Goal: Task Accomplishment & Management: Complete application form

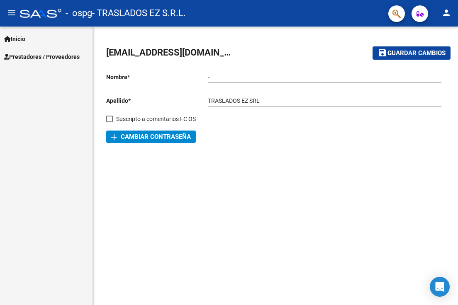
click at [32, 55] on span "Prestadores / Proveedores" at bounding box center [41, 56] width 75 height 9
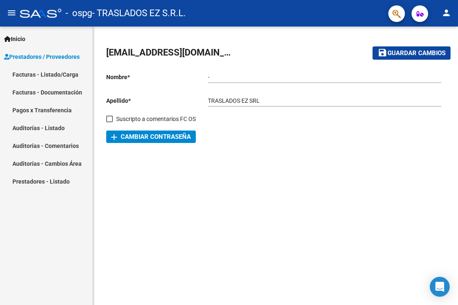
click at [28, 74] on link "Facturas - Listado/Carga" at bounding box center [46, 75] width 92 height 18
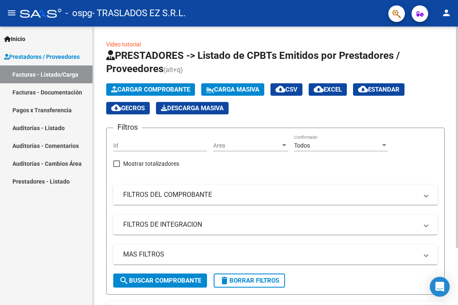
click at [149, 90] on span "Cargar Comprobante" at bounding box center [150, 89] width 79 height 7
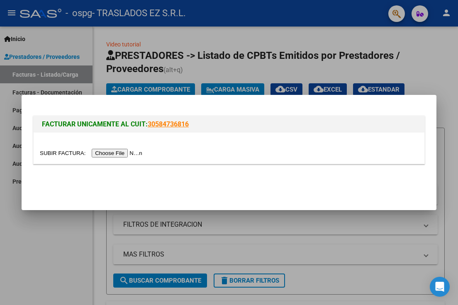
click at [121, 150] on input "file" at bounding box center [92, 153] width 105 height 9
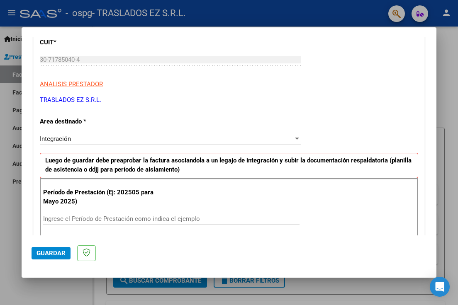
scroll to position [124, 0]
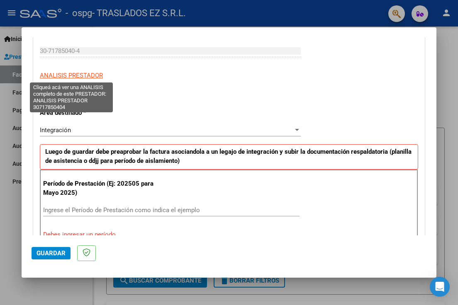
click at [62, 75] on span "ANALISIS PRESTADOR" at bounding box center [71, 75] width 63 height 7
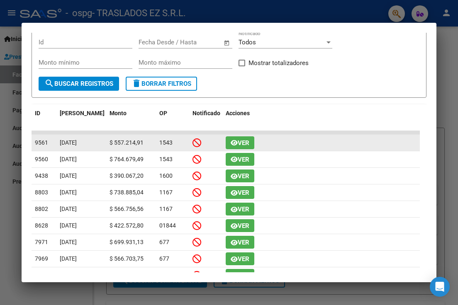
click at [231, 141] on icon "button" at bounding box center [234, 143] width 7 height 6
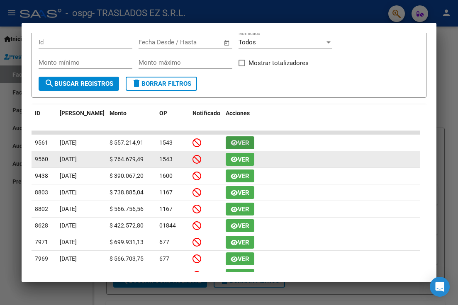
click at [238, 157] on span "Ver" at bounding box center [244, 159] width 12 height 7
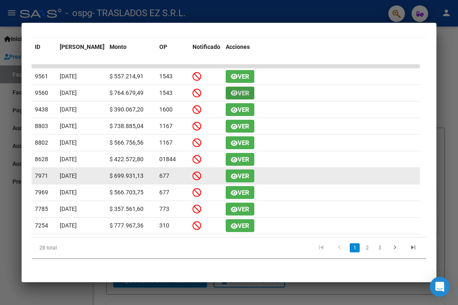
scroll to position [0, 0]
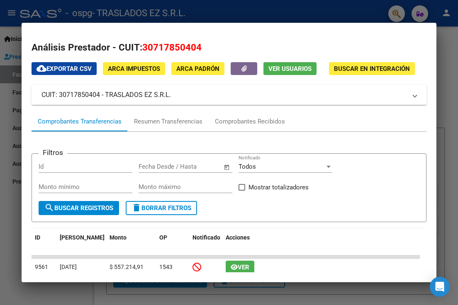
click at [121, 69] on span "ARCA Impuestos" at bounding box center [134, 68] width 52 height 7
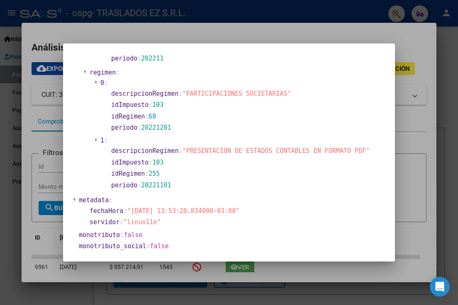
scroll to position [565, 0]
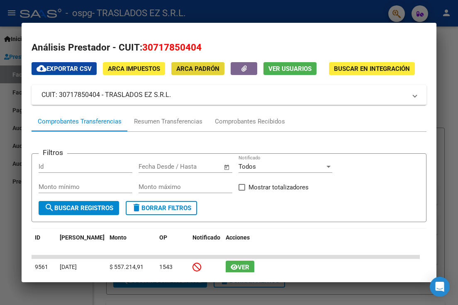
click at [189, 67] on span "ARCA Padrón" at bounding box center [197, 68] width 43 height 7
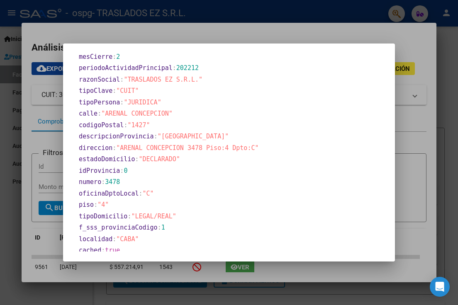
scroll to position [378, 0]
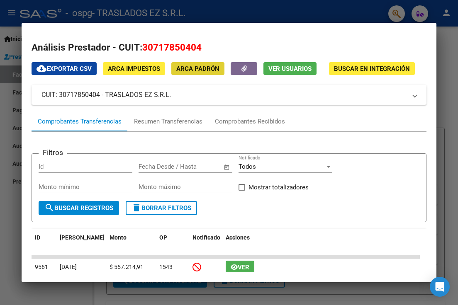
click at [353, 66] on span "Buscar en Integración" at bounding box center [372, 68] width 76 height 7
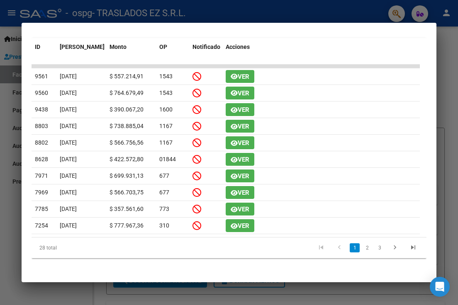
scroll to position [25, 0]
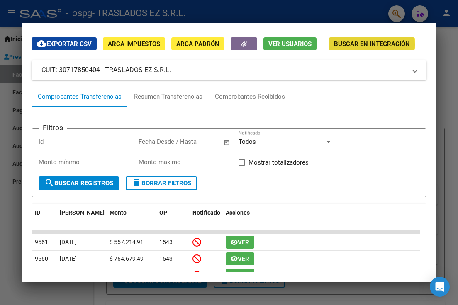
click at [359, 44] on span "Buscar en Integración" at bounding box center [372, 43] width 76 height 7
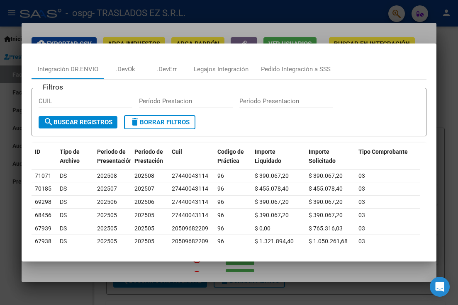
scroll to position [0, 0]
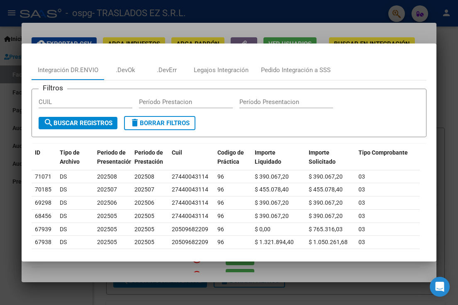
click at [426, 33] on div at bounding box center [229, 152] width 458 height 305
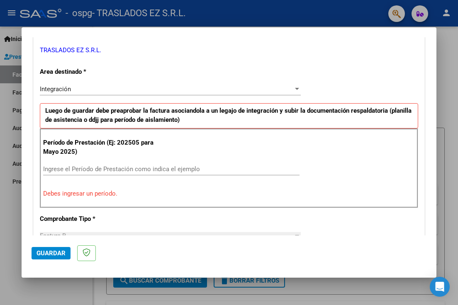
scroll to position [166, 0]
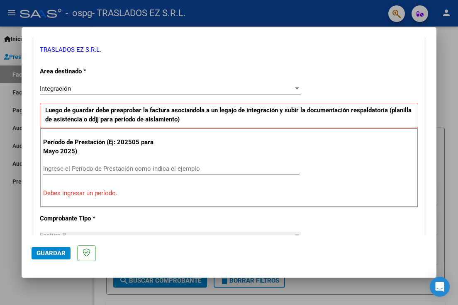
click at [64, 168] on input "Ingrese el Período de Prestación como indica el ejemplo" at bounding box center [171, 168] width 256 height 7
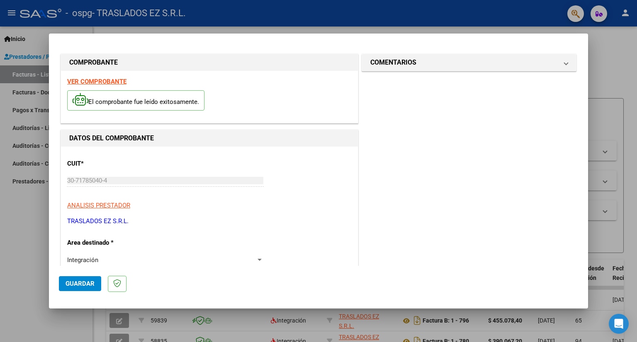
scroll to position [0, 0]
type input "202509"
click at [80, 282] on span "Guardar" at bounding box center [80, 283] width 29 height 7
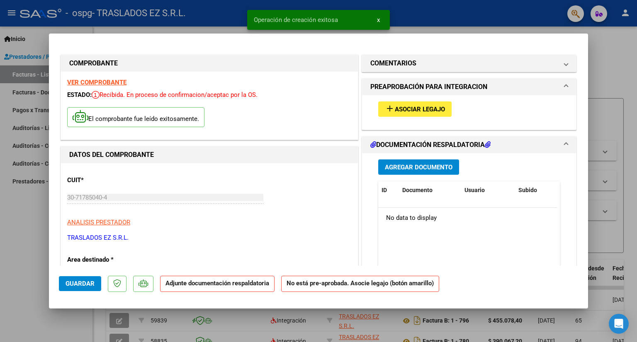
click at [405, 106] on span "Asociar Legajo" at bounding box center [420, 109] width 50 height 7
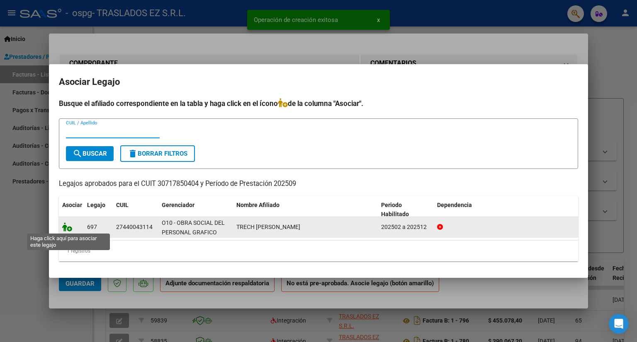
click at [66, 228] on icon at bounding box center [67, 227] width 10 height 9
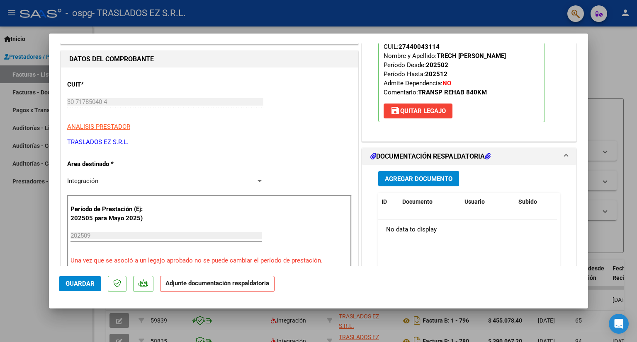
scroll to position [166, 0]
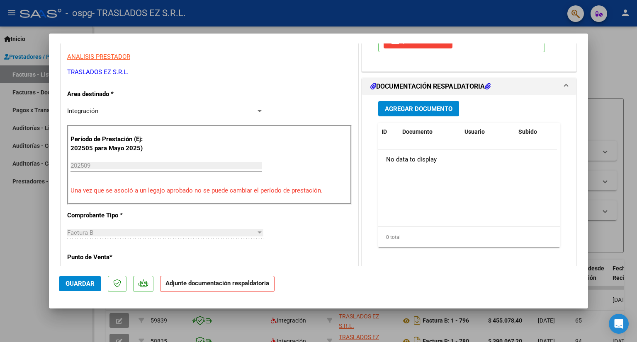
click at [415, 106] on span "Agregar Documento" at bounding box center [419, 108] width 68 height 7
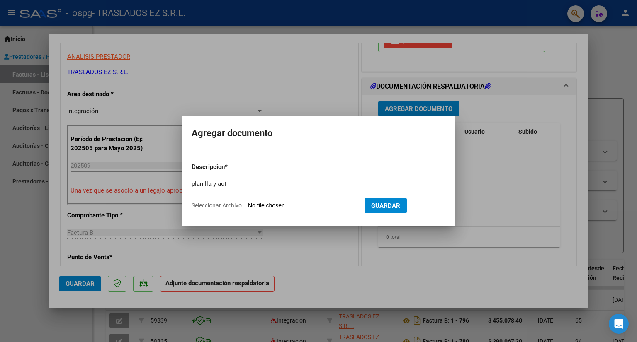
type input "planilla y aut"
click at [280, 204] on input "Seleccionar Archivo" at bounding box center [303, 206] width 110 height 8
type input "C:\fakepath\trech aut y plan.pdf"
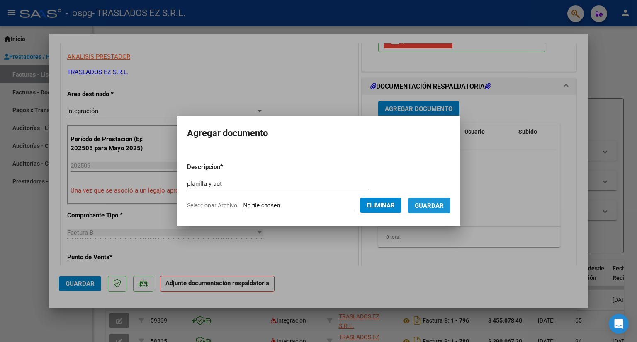
click at [439, 205] on span "Guardar" at bounding box center [429, 205] width 29 height 7
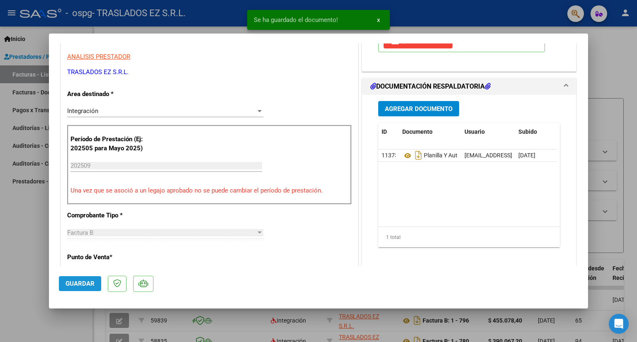
click at [85, 283] on span "Guardar" at bounding box center [80, 283] width 29 height 7
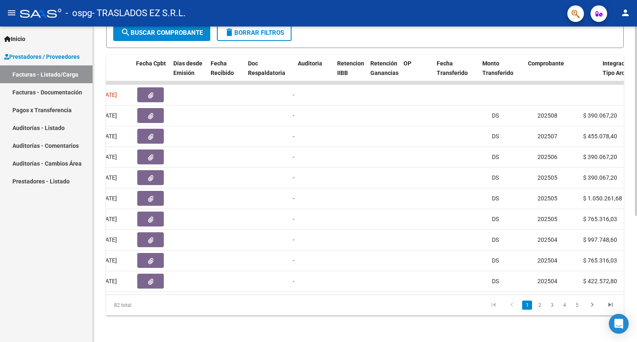
scroll to position [0, 269]
